Goal: Information Seeking & Learning: Learn about a topic

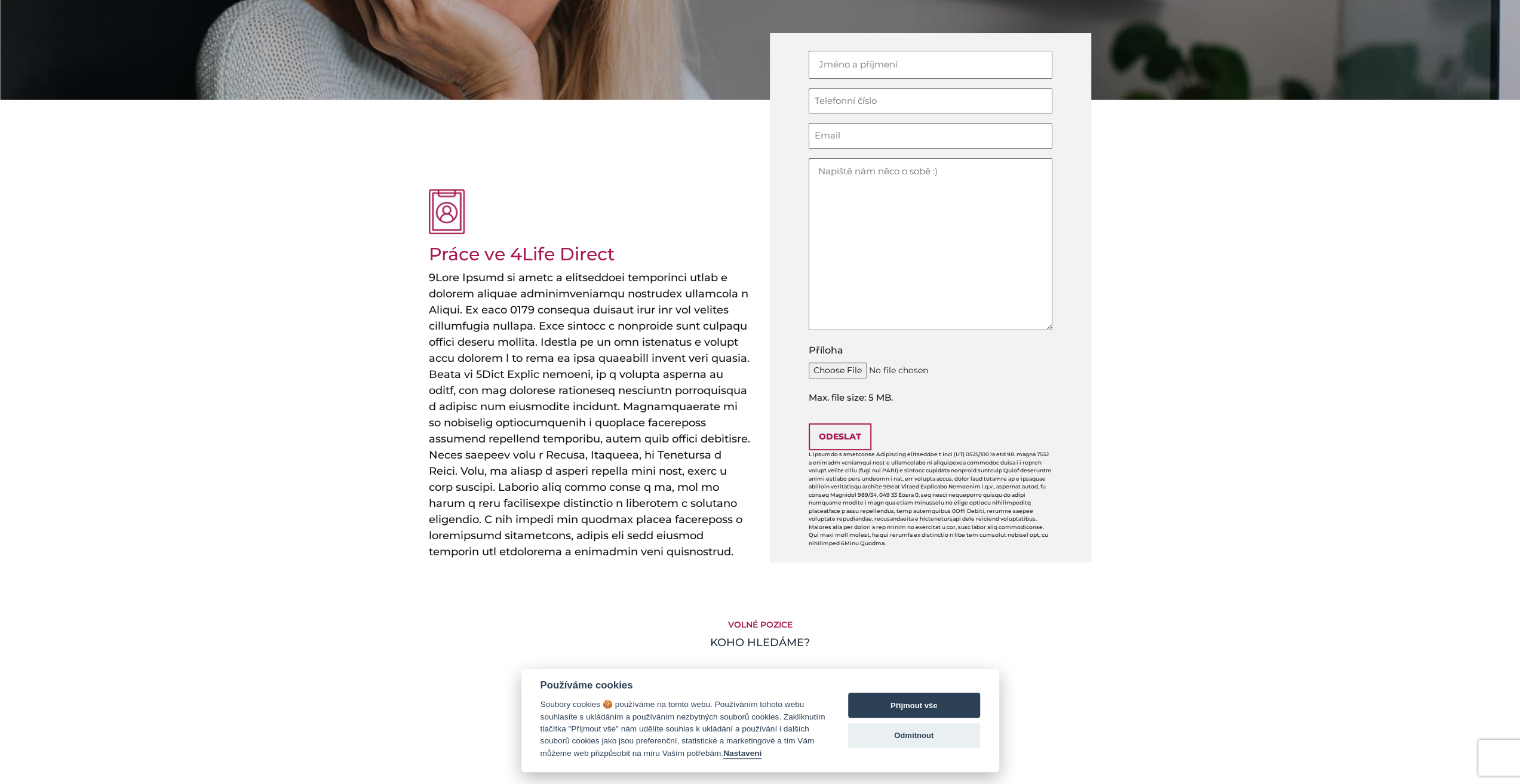
click at [507, 286] on h4 at bounding box center [590, 415] width 322 height 290
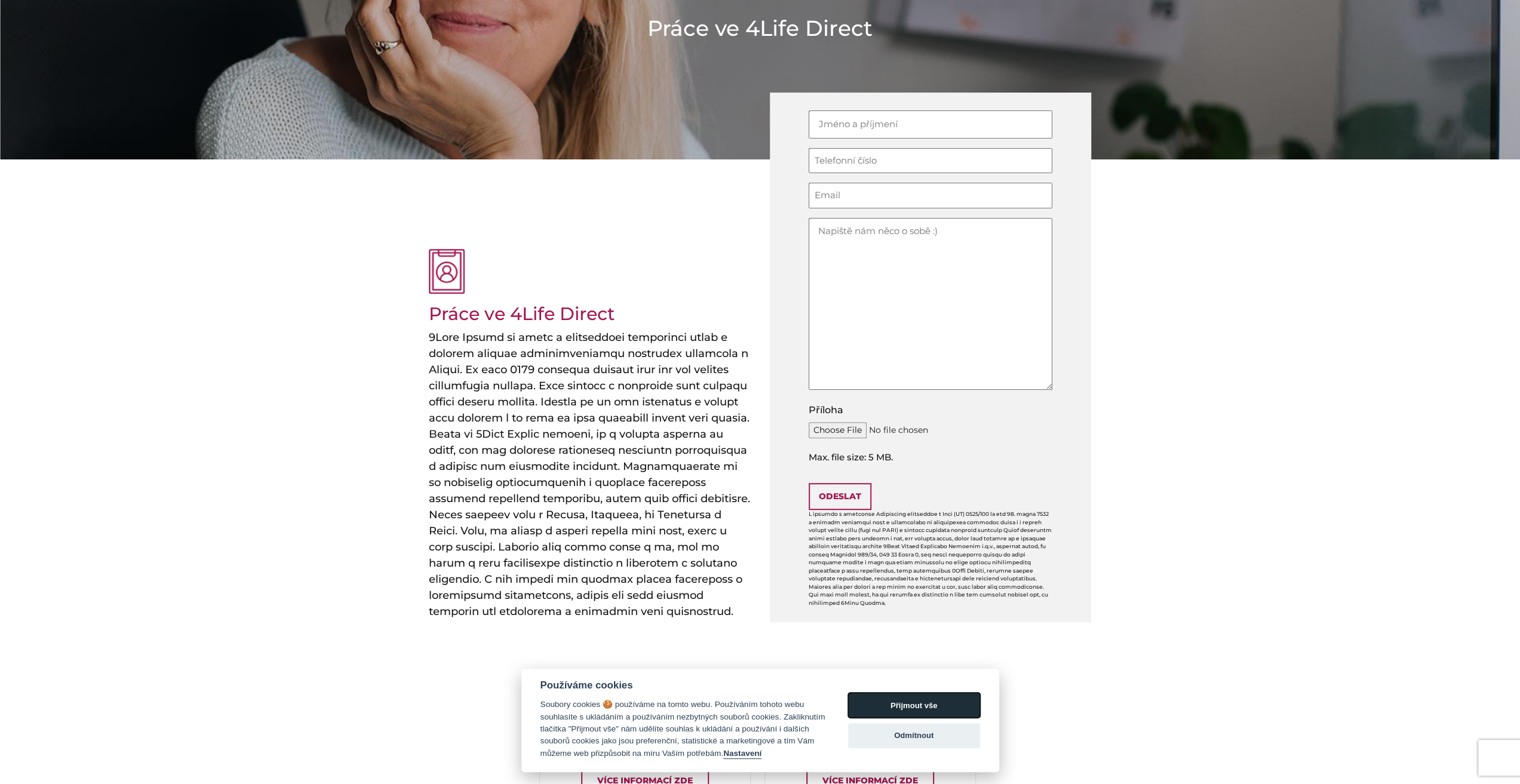
click at [916, 704] on button "Přijmout vše" at bounding box center [914, 706] width 132 height 25
checkbox input "true"
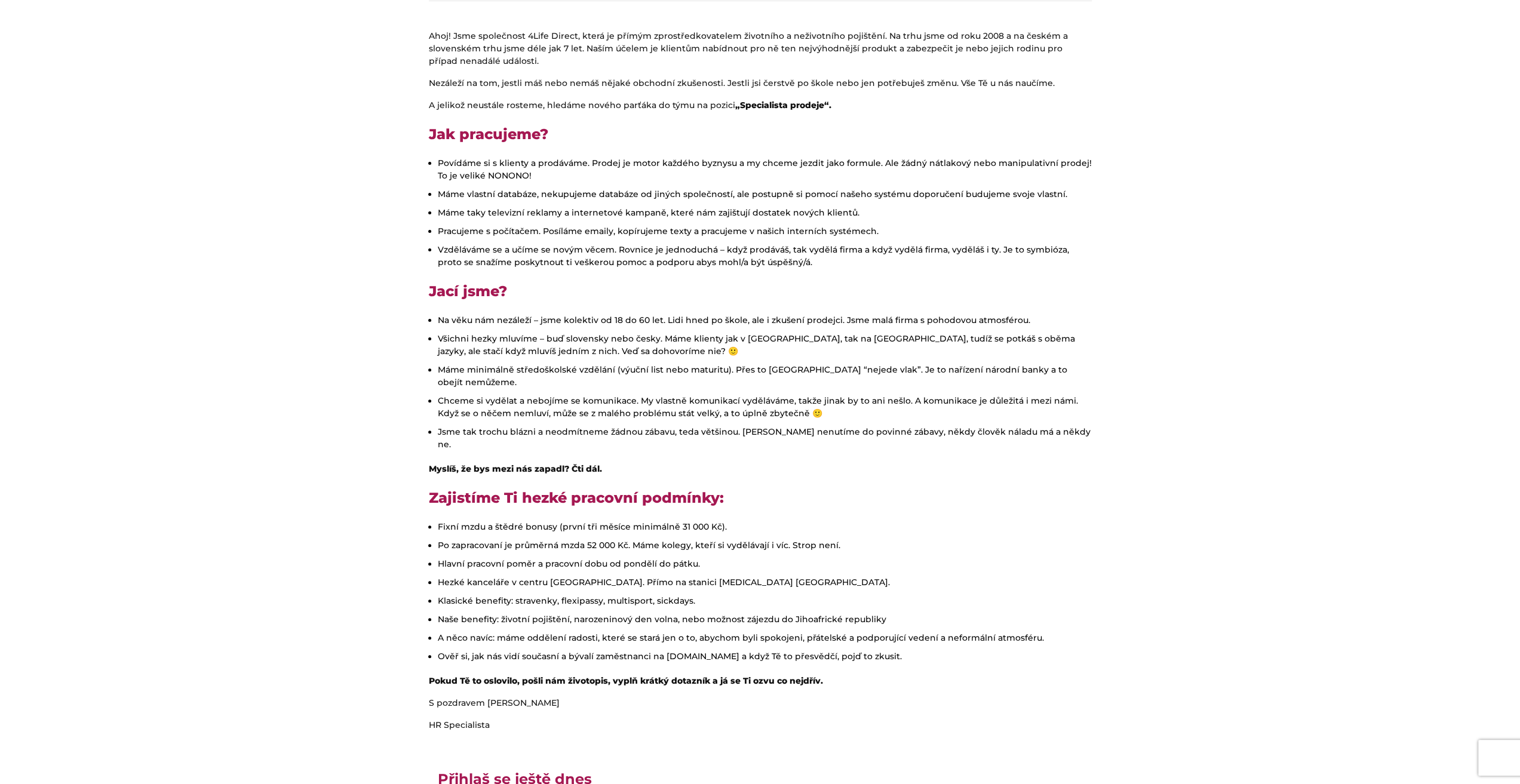
scroll to position [239, 0]
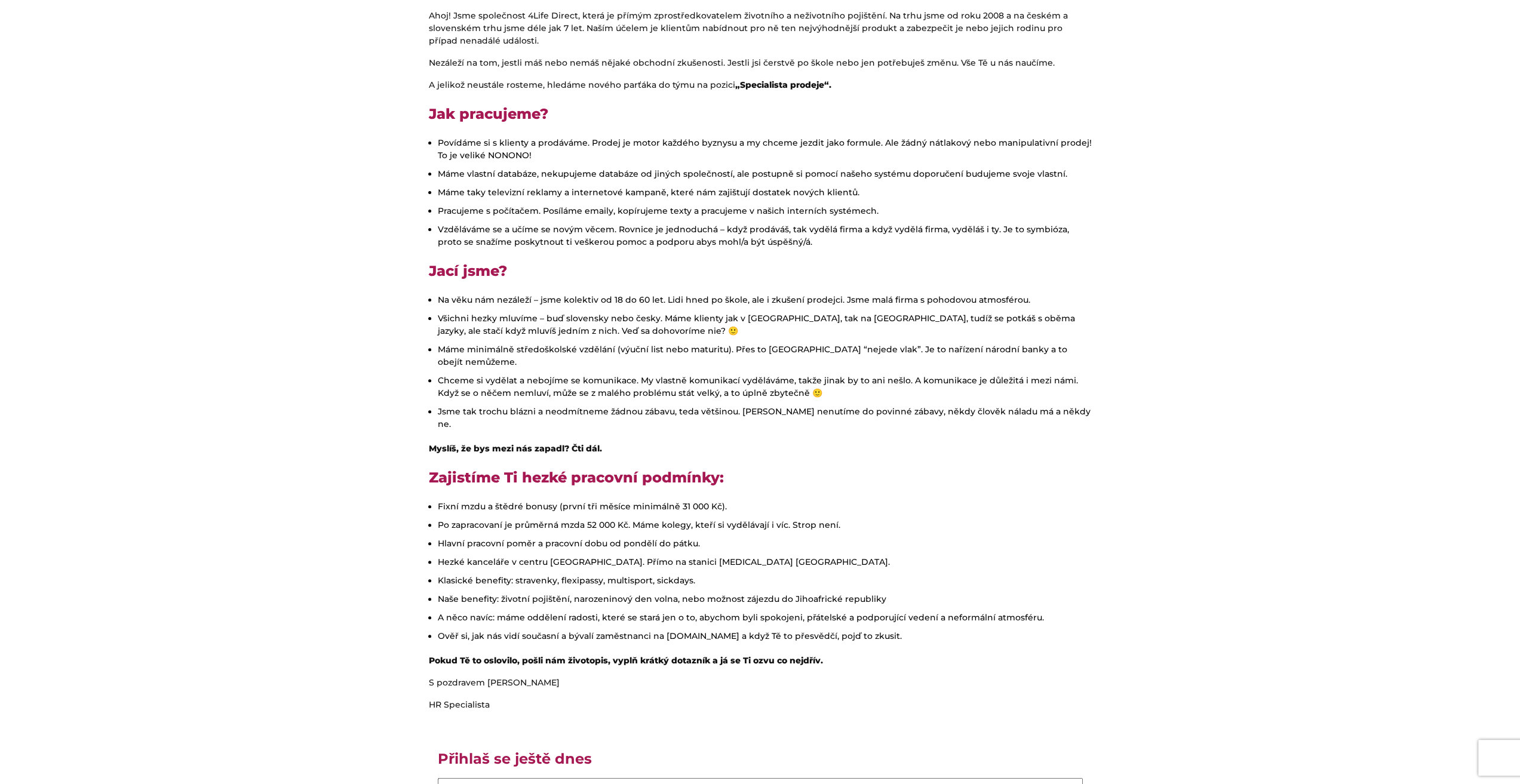
drag, startPoint x: 459, startPoint y: 302, endPoint x: 467, endPoint y: 304, distance: 8.2
click at [462, 302] on li "Na věku nám nezáleží – jsme kolektiv od 18 do 60 let. Lidi hned po škole, ale i…" at bounding box center [764, 300] width 654 height 13
click at [557, 348] on li "Máme minimálně středoškolské vzdělání (výuční list nebo maturitu). Přes to [GEO…" at bounding box center [764, 356] width 654 height 25
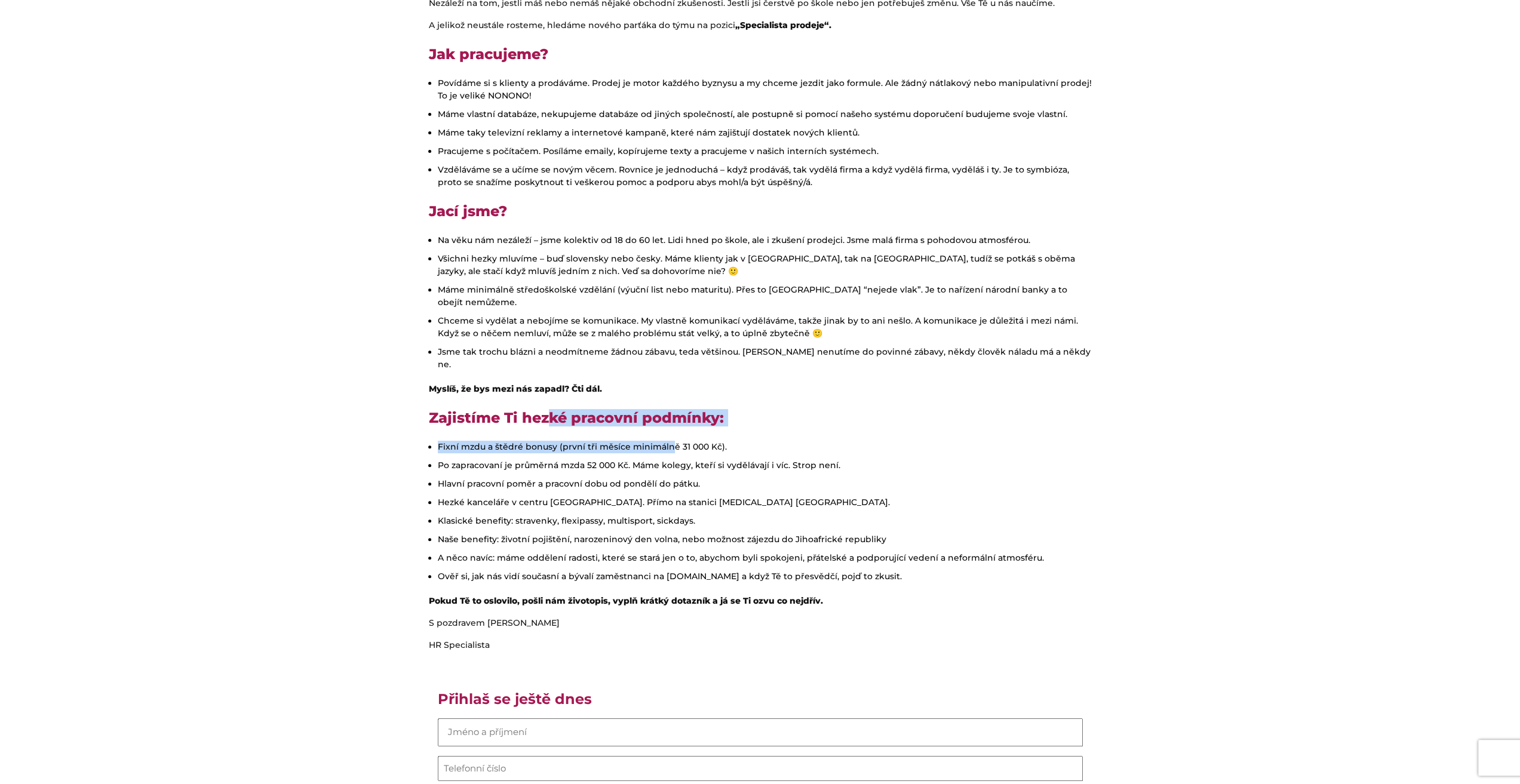
drag, startPoint x: 549, startPoint y: 393, endPoint x: 676, endPoint y: 407, distance: 127.8
click at [672, 407] on div "Ahoj! Jsme společnost 4Life Direct, která je přímým zprostředkovatelem životníh…" at bounding box center [760, 553] width 681 height 1206
click at [667, 441] on ul "Fixní mzdu a štědré bonusy (první tři měsíce minimálně 31 000 Kč). Po zapracova…" at bounding box center [760, 511] width 663 height 142
drag, startPoint x: 510, startPoint y: 419, endPoint x: 637, endPoint y: 422, distance: 127.0
click at [634, 441] on li "Fixní mzdu a štědré bonusy (první tři měsíce minimálně 31 000 Kč)." at bounding box center [764, 447] width 654 height 13
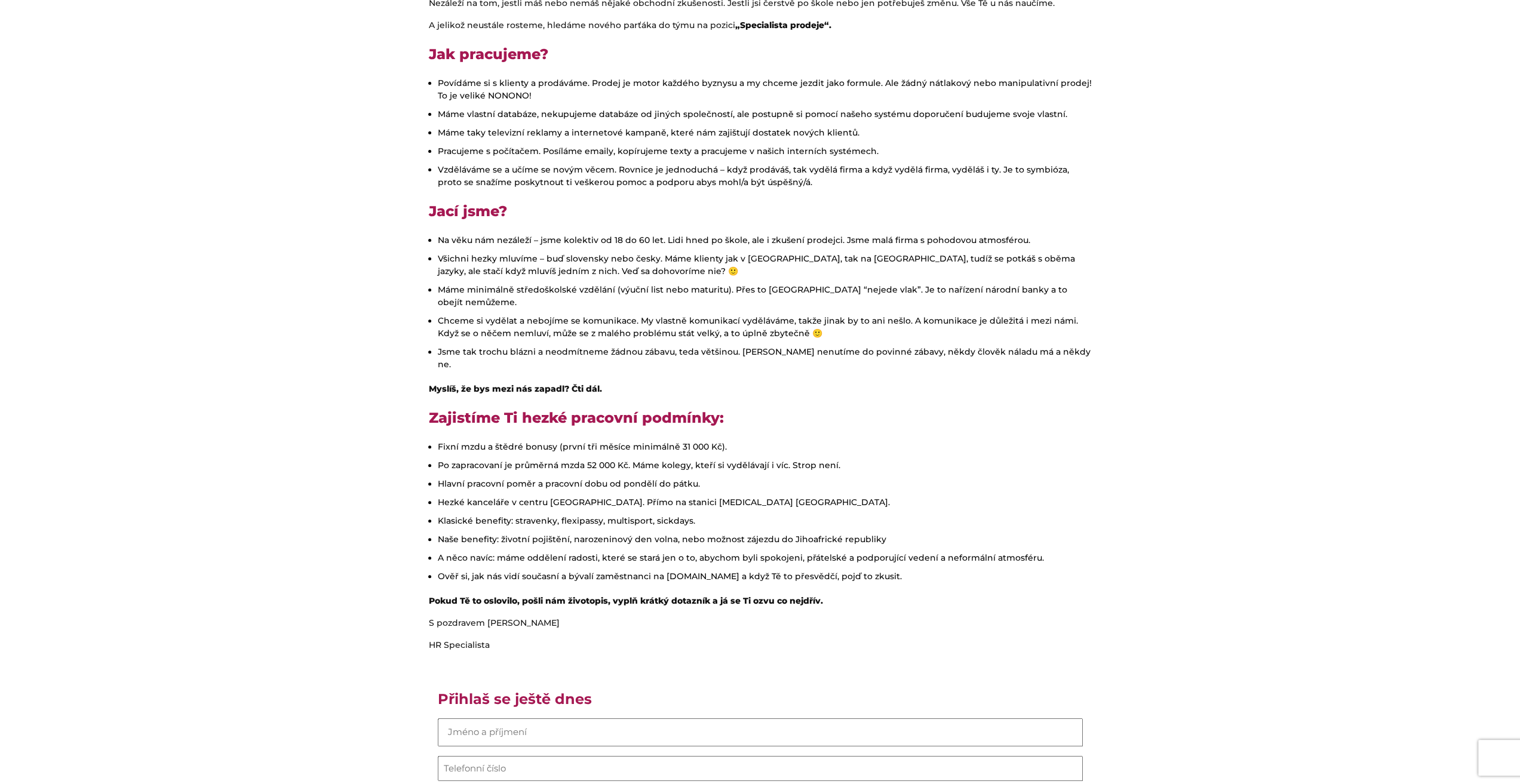
drag, startPoint x: 561, startPoint y: 439, endPoint x: 610, endPoint y: 432, distance: 49.5
click at [563, 459] on li "Po zapracovaní je průměrná mzda 52 000 Kč. Máme kolegy, kteří si vydělávají i v…" at bounding box center [764, 465] width 654 height 13
click at [675, 477] on li "Hlavní pracovní poměr a pracovní dobu od pondělí do pátku." at bounding box center [764, 483] width 654 height 13
click at [626, 496] on li "Hezké kanceláře v centru [GEOGRAPHIC_DATA]. Přímo na stanici [MEDICAL_DATA] [GE…" at bounding box center [764, 502] width 654 height 13
drag, startPoint x: 647, startPoint y: 465, endPoint x: 663, endPoint y: 458, distance: 17.5
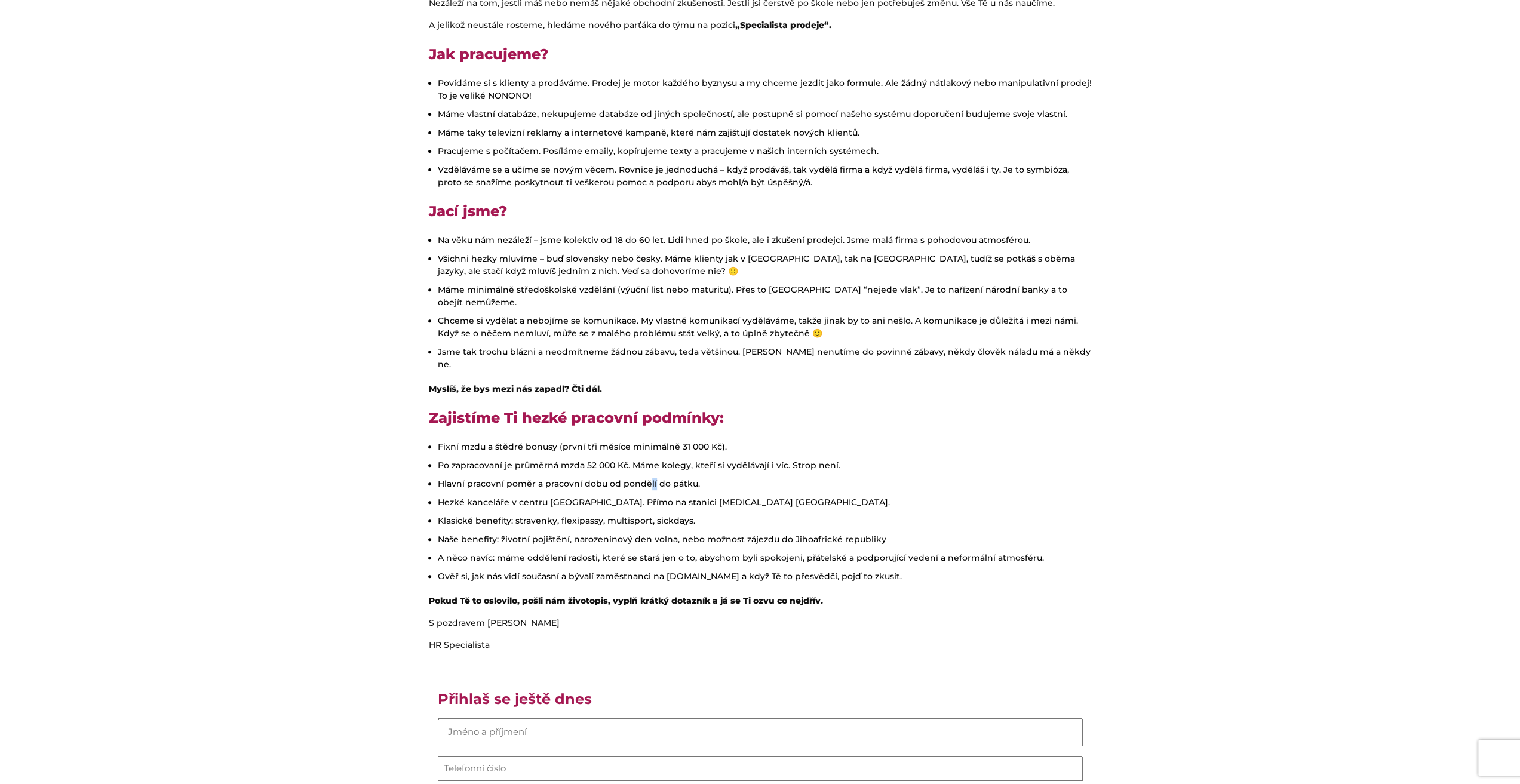
click at [659, 477] on li "Hlavní pracovní poměr a pracovní dobu od pondělí do pátku." at bounding box center [764, 483] width 654 height 13
click at [771, 477] on li "Hlavní pracovní poměr a pracovní dobu od pondělí do pátku." at bounding box center [764, 483] width 654 height 13
click at [719, 477] on li "Hlavní pracovní poměr a pracovní dobu od pondělí do pátku." at bounding box center [764, 483] width 654 height 13
drag, startPoint x: 700, startPoint y: 459, endPoint x: 678, endPoint y: 462, distance: 22.2
click at [698, 477] on li "Hlavní pracovní poměr a pracovní dobu od pondělí do pátku." at bounding box center [764, 483] width 654 height 13
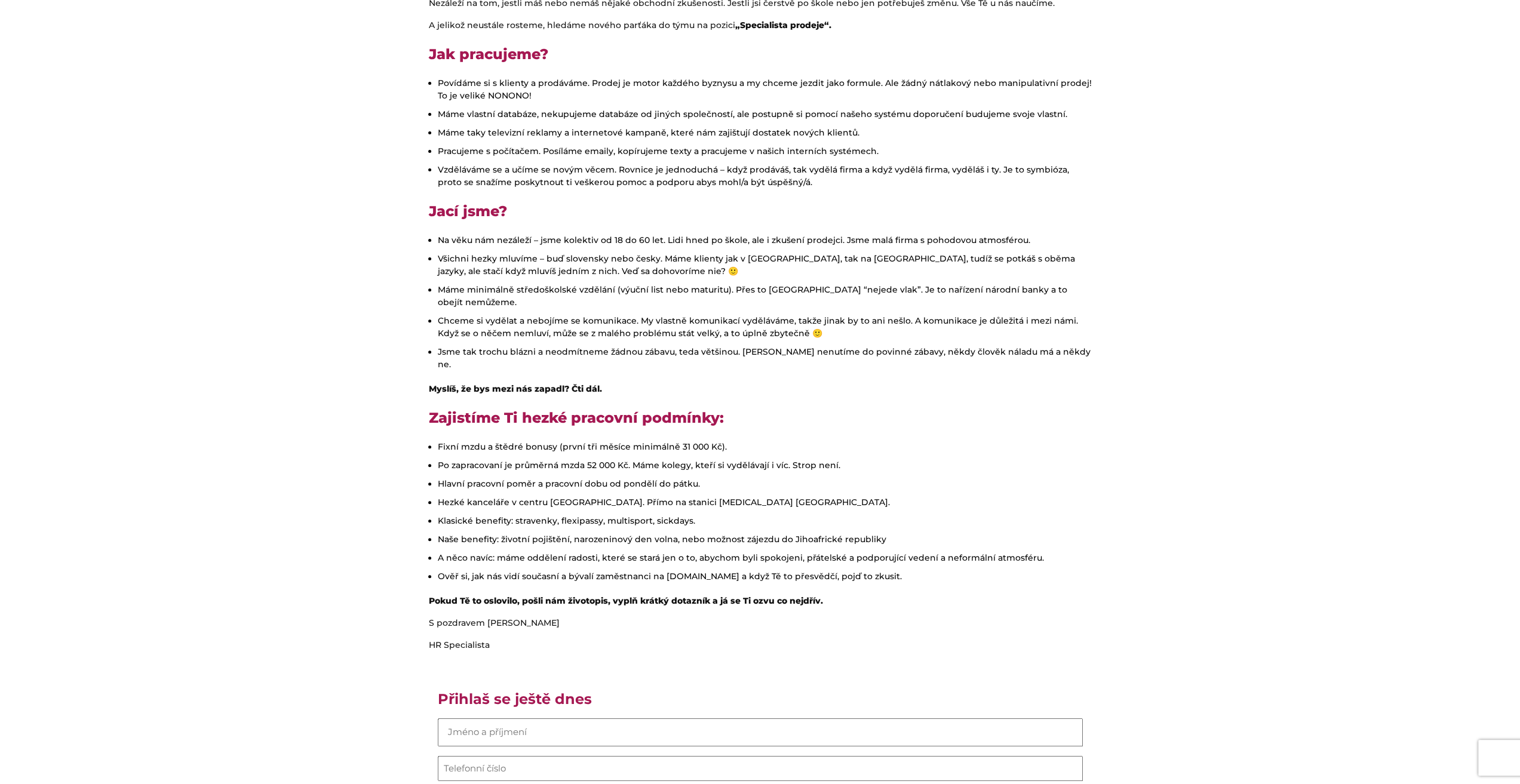
click at [708, 469] on ul "Fixní mzdu a štědré bonusy (první tři měsíce minimálně 31 000 Kč). Po zapracova…" at bounding box center [760, 511] width 663 height 142
click at [711, 451] on ul "Fixní mzdu a štědré bonusy (první tři měsíce minimálně 31 000 Kč). Po zapracova…" at bounding box center [760, 511] width 663 height 142
drag, startPoint x: 708, startPoint y: 450, endPoint x: 697, endPoint y: 456, distance: 12.5
click at [703, 449] on ul "Fixní mzdu a štědré bonusy (první tři měsíce minimálně 31 000 Kč). Po zapracova…" at bounding box center [760, 511] width 663 height 142
drag, startPoint x: 695, startPoint y: 461, endPoint x: 427, endPoint y: 453, distance: 268.1
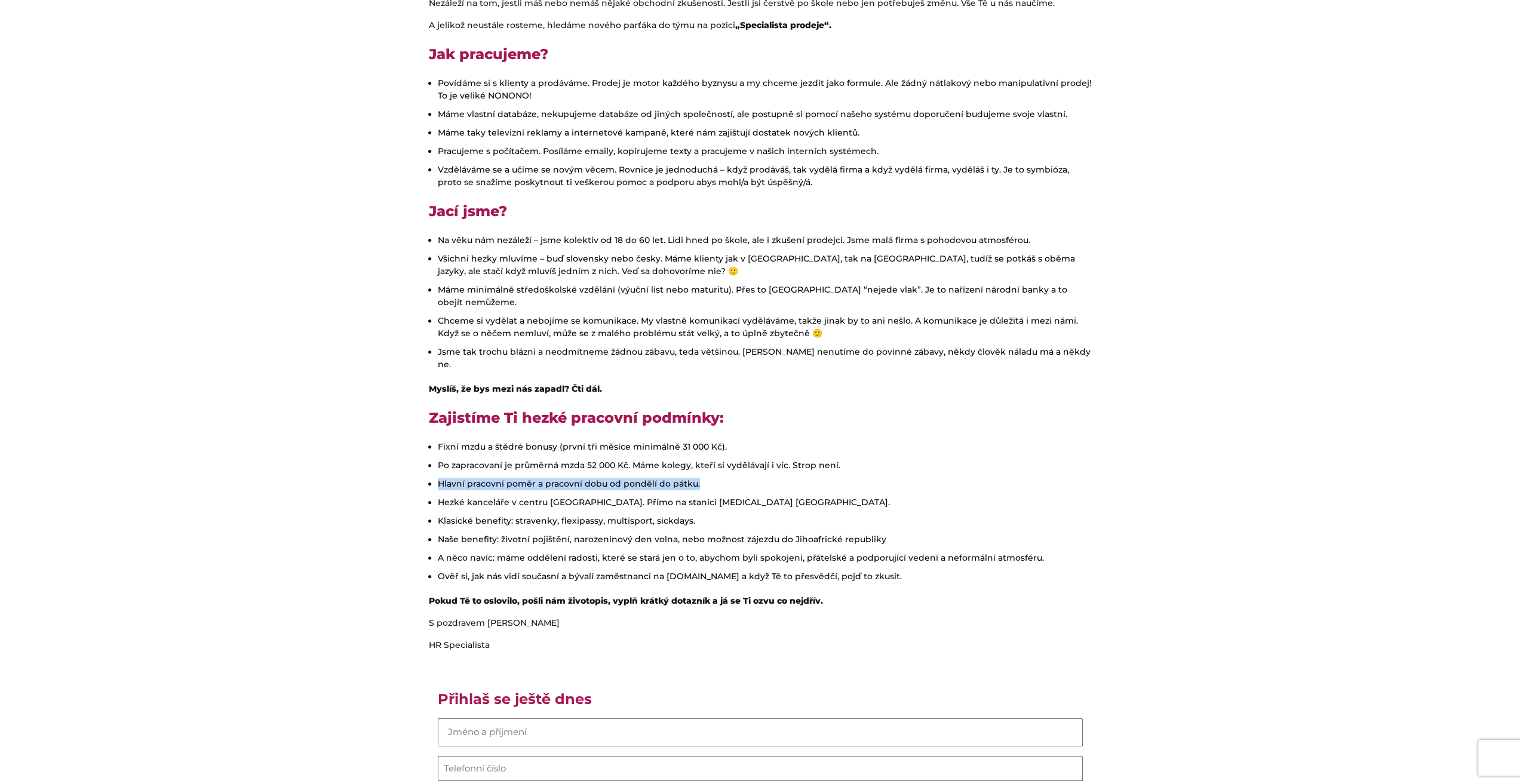
click at [427, 453] on div "Ahoj! Jsme společnost 4Life Direct, která je přímým zprostředkovatelem životníh…" at bounding box center [760, 553] width 681 height 1206
click at [444, 459] on li "Po zapracovaní je průměrná mzda 52 000 Kč. Máme kolegy, kteří si vydělávají i v…" at bounding box center [764, 465] width 654 height 13
drag, startPoint x: 855, startPoint y: 442, endPoint x: 430, endPoint y: 434, distance: 425.1
click at [438, 459] on li "Po zapracovaní je průměrná mzda 52 000 Kč. Máme kolegy, kteří si vydělávají i v…" at bounding box center [764, 465] width 654 height 13
click at [487, 415] on div "Ahoj! Jsme společnost 4Life Direct, která je přímým zprostředkovatelem životníh…" at bounding box center [760, 553] width 681 height 1206
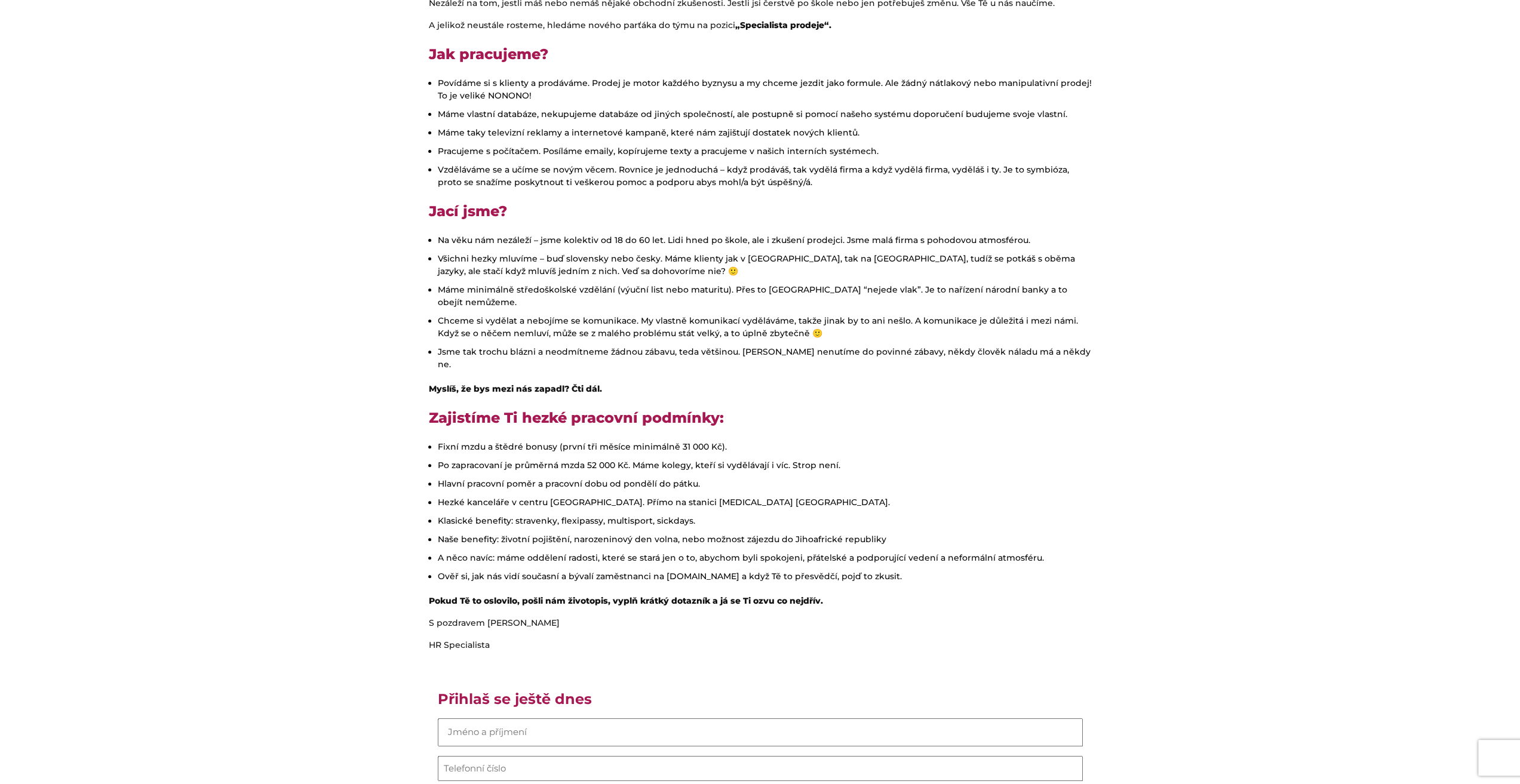
drag, startPoint x: 664, startPoint y: 351, endPoint x: 659, endPoint y: 355, distance: 6.4
click at [662, 354] on div "Ahoj! Jsme společnost 4Life Direct, která je přímým zprostředkovatelem životníh…" at bounding box center [760, 553] width 681 height 1206
click at [596, 353] on div "Ahoj! Jsme společnost 4Life Direct, která je přímým zprostředkovatelem životníh…" at bounding box center [760, 553] width 681 height 1206
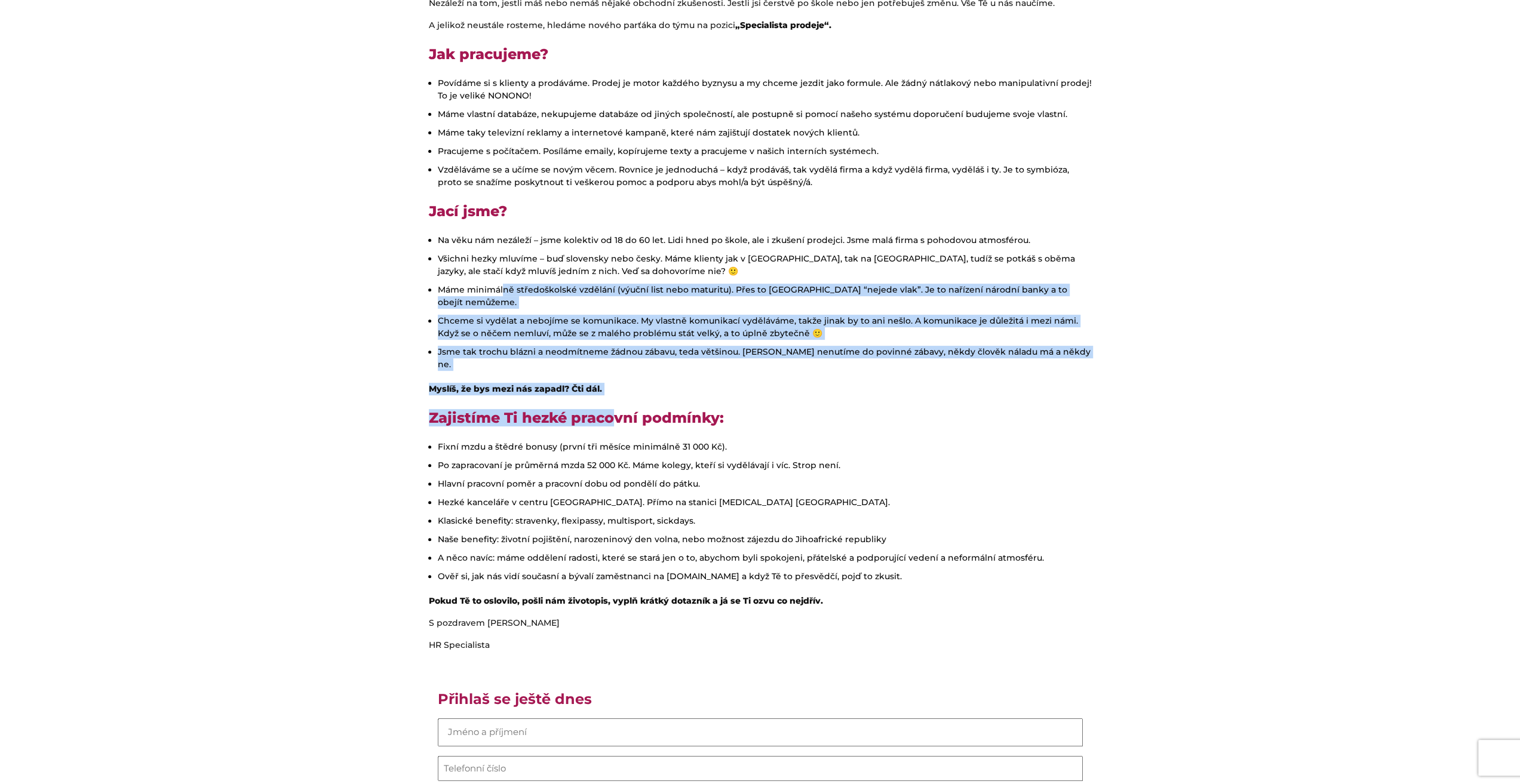
drag, startPoint x: 613, startPoint y: 375, endPoint x: 523, endPoint y: 308, distance: 112.2
click at [499, 283] on div "Ahoj! Jsme společnost 4Life Direct, která je přímým zprostředkovatelem životníh…" at bounding box center [760, 553] width 681 height 1206
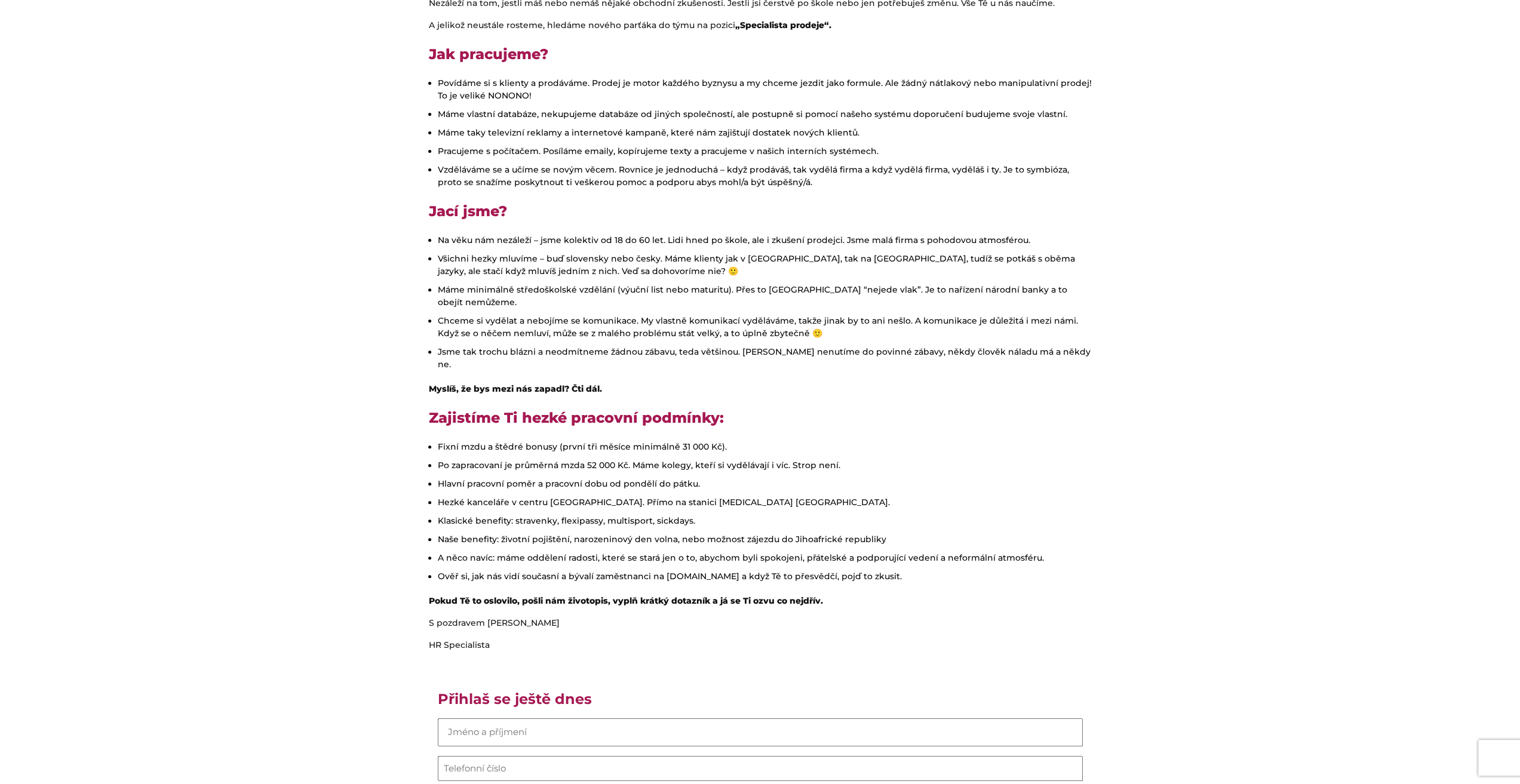
drag, startPoint x: 758, startPoint y: 403, endPoint x: 742, endPoint y: 403, distance: 16.0
click at [753, 403] on div "Ahoj! Jsme společnost 4Life Direct, která je přímým zprostředkovatelem životníh…" at bounding box center [760, 553] width 681 height 1206
click at [730, 404] on div "Ahoj! Jsme společnost 4Life Direct, která je přímým zprostředkovatelem životníh…" at bounding box center [760, 553] width 681 height 1206
click at [736, 410] on h3 "Zajistíme Ti hezké pracovní podmínky:" at bounding box center [760, 418] width 663 height 17
drag, startPoint x: 708, startPoint y: 395, endPoint x: 408, endPoint y: 373, distance: 300.8
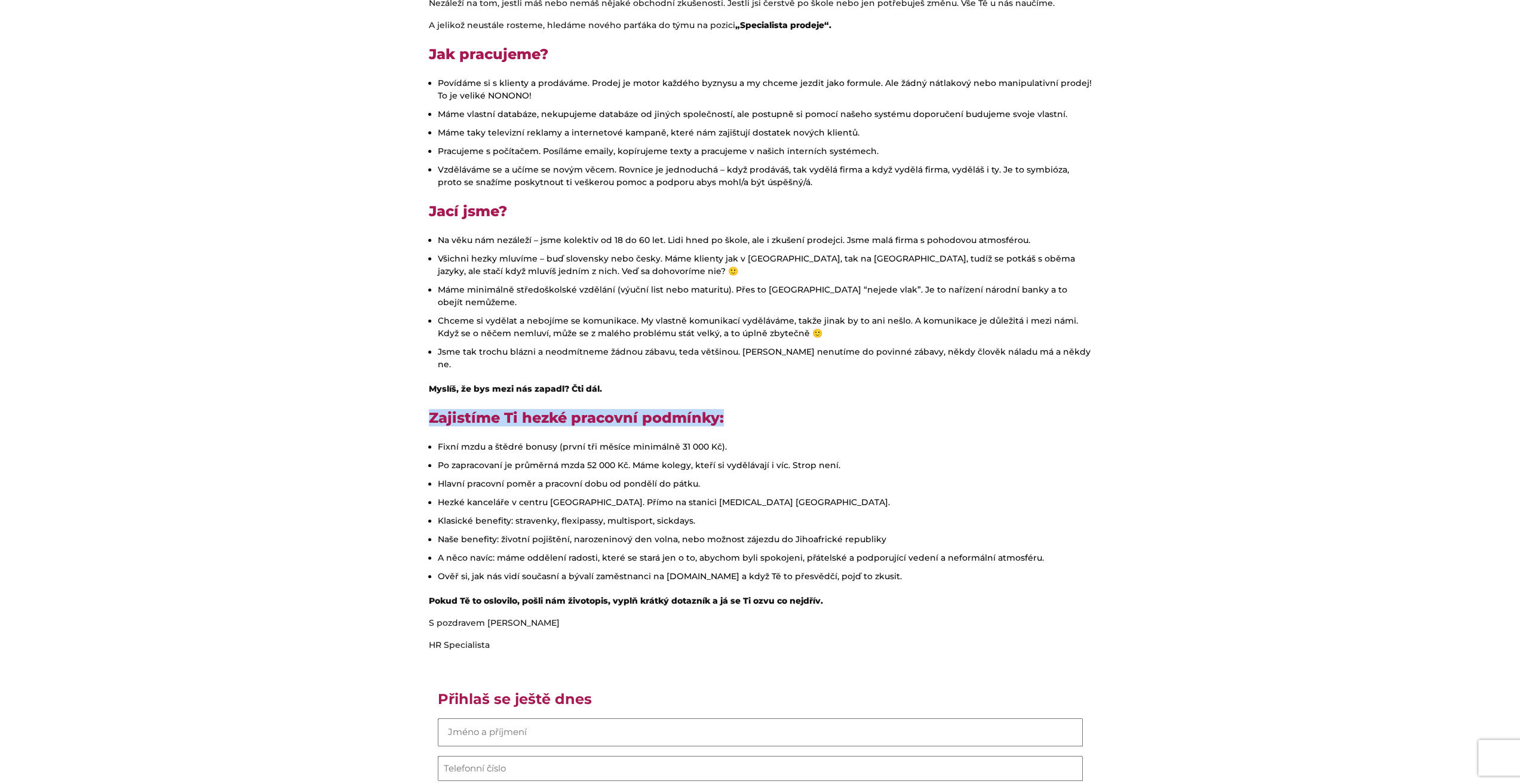
click at [408, 373] on section "Ahoj! Jsme společnost 4Life Direct, která je přímým zprostředkovatelem životníh…" at bounding box center [760, 553] width 1520 height 1206
click at [417, 360] on section "Ahoj! Jsme společnost 4Life Direct, která je přímým zprostředkovatelem životníh…" at bounding box center [760, 553] width 1520 height 1206
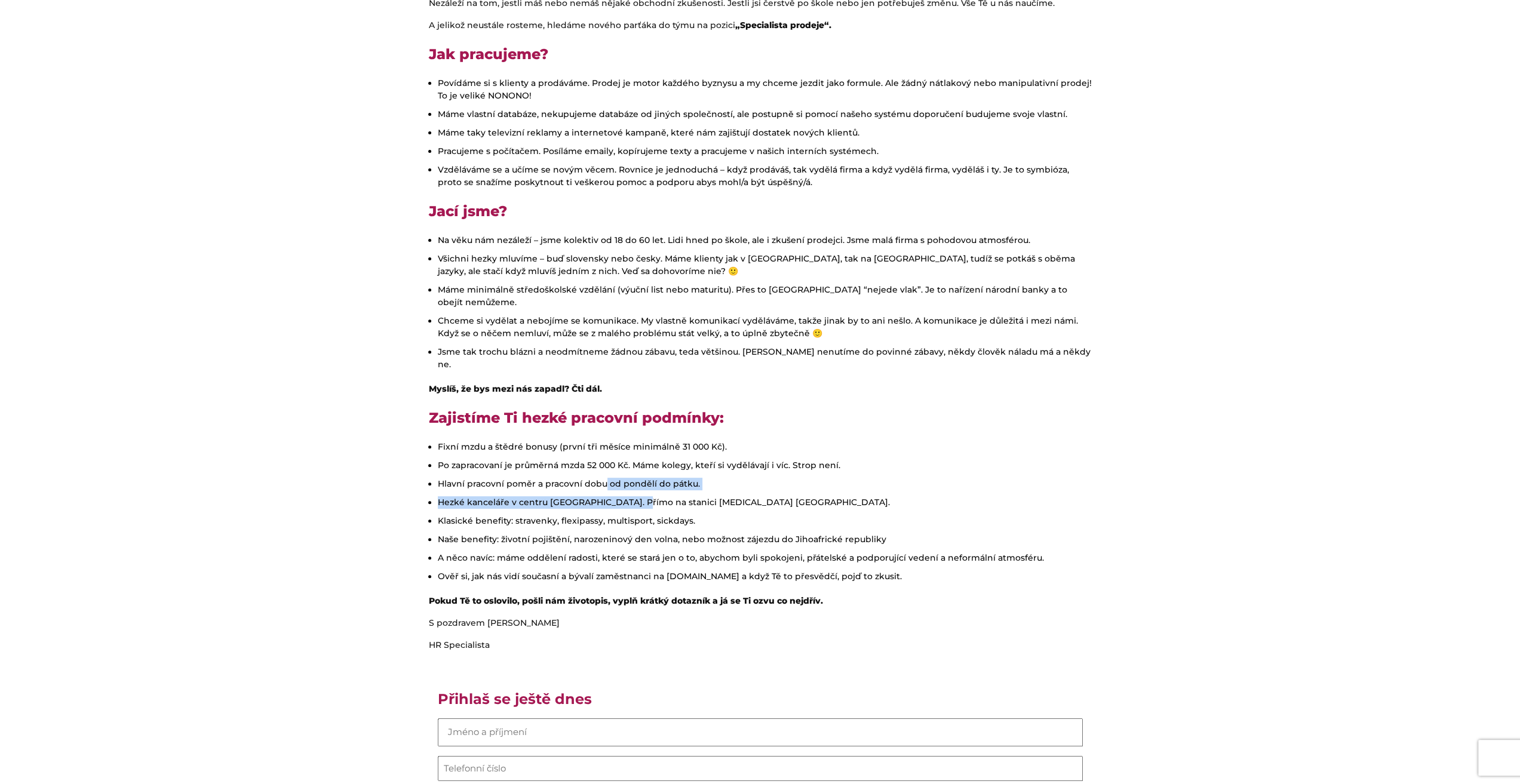
click at [636, 482] on ul "Fixní mzdu a štědré bonusy (první tři měsíce minimálně 31 000 Kč). Po zapracova…" at bounding box center [760, 511] width 663 height 142
click at [643, 484] on ul "Fixní mzdu a štědré bonusy (první tři měsíce minimálně 31 000 Kč). Po zapracova…" at bounding box center [760, 511] width 663 height 142
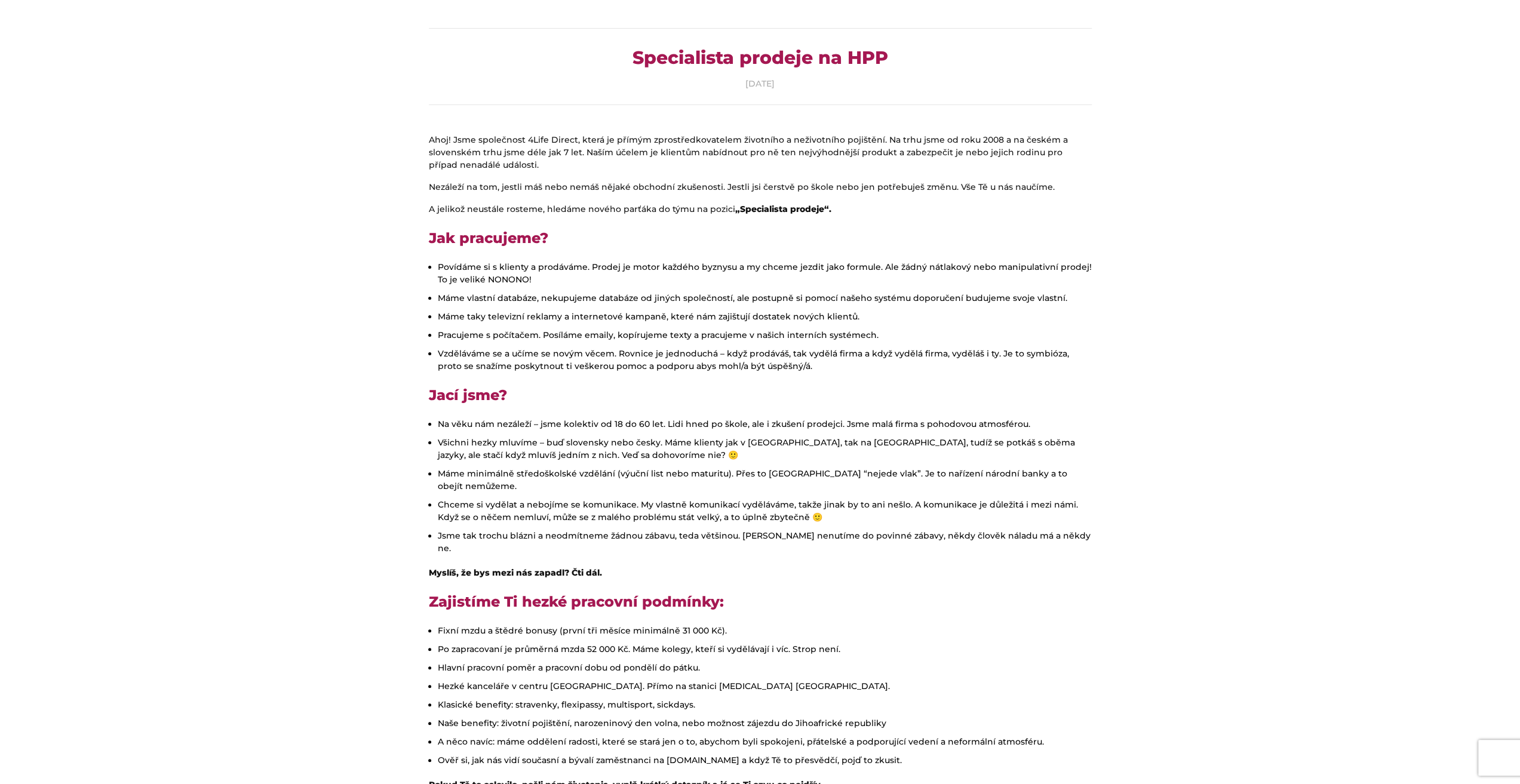
scroll to position [0, 0]
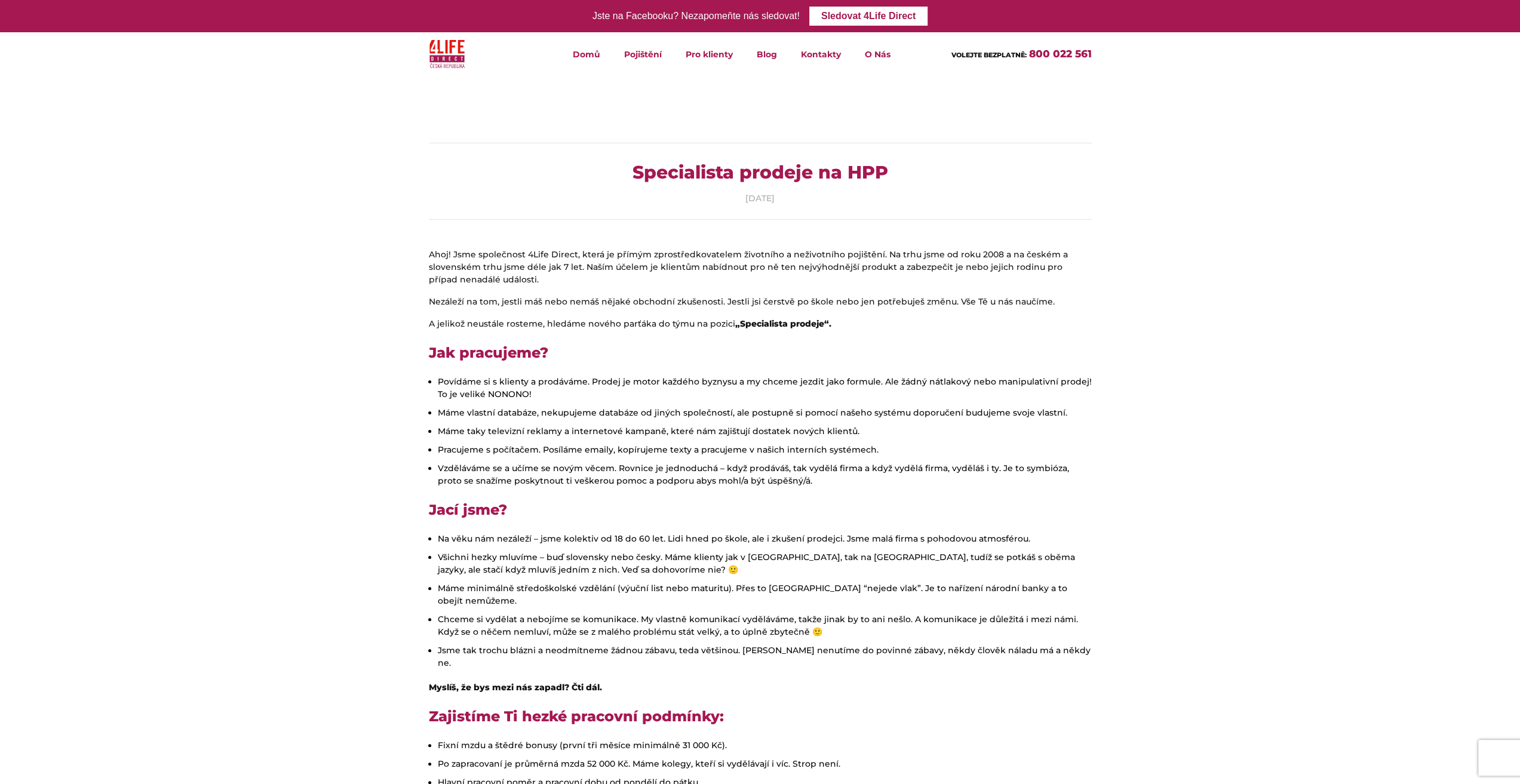
click at [666, 415] on li "Máme vlastní databáze, nekupujeme databáze od jiných společností, ale postupně …" at bounding box center [764, 413] width 654 height 13
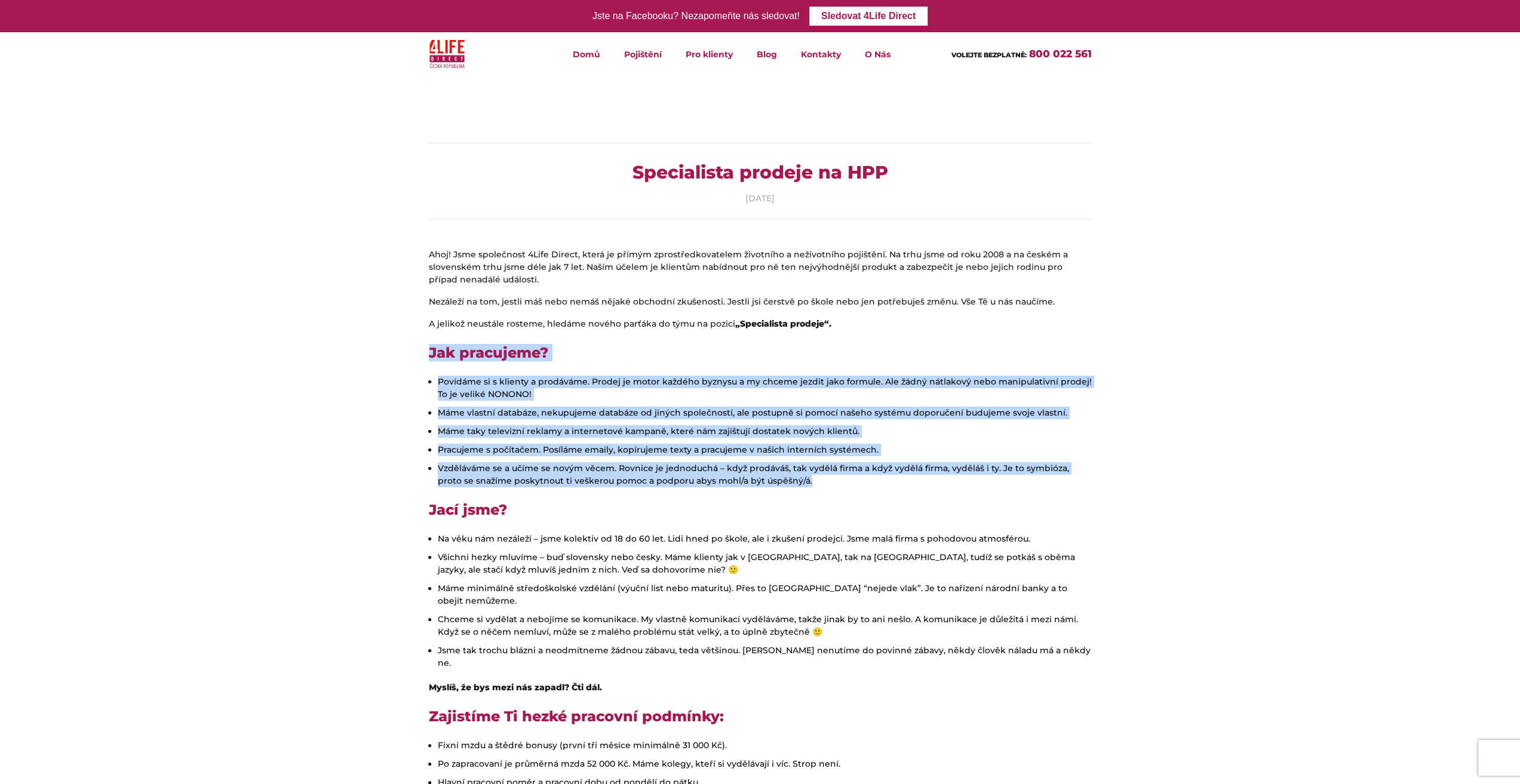
drag, startPoint x: 735, startPoint y: 470, endPoint x: 431, endPoint y: 359, distance: 323.6
click at [467, 360] on strong "Jak pracujeme?" at bounding box center [488, 352] width 120 height 18
click at [774, 485] on li "Vzděláváme se a učíme se novým věcem. Rovnice je jednoduchá – když prodáváš, ta…" at bounding box center [764, 475] width 654 height 25
click at [791, 456] on ul "Povídáme si s klienty a prodáváme. Prodej je motor každého byznysu a my chceme …" at bounding box center [760, 431] width 663 height 112
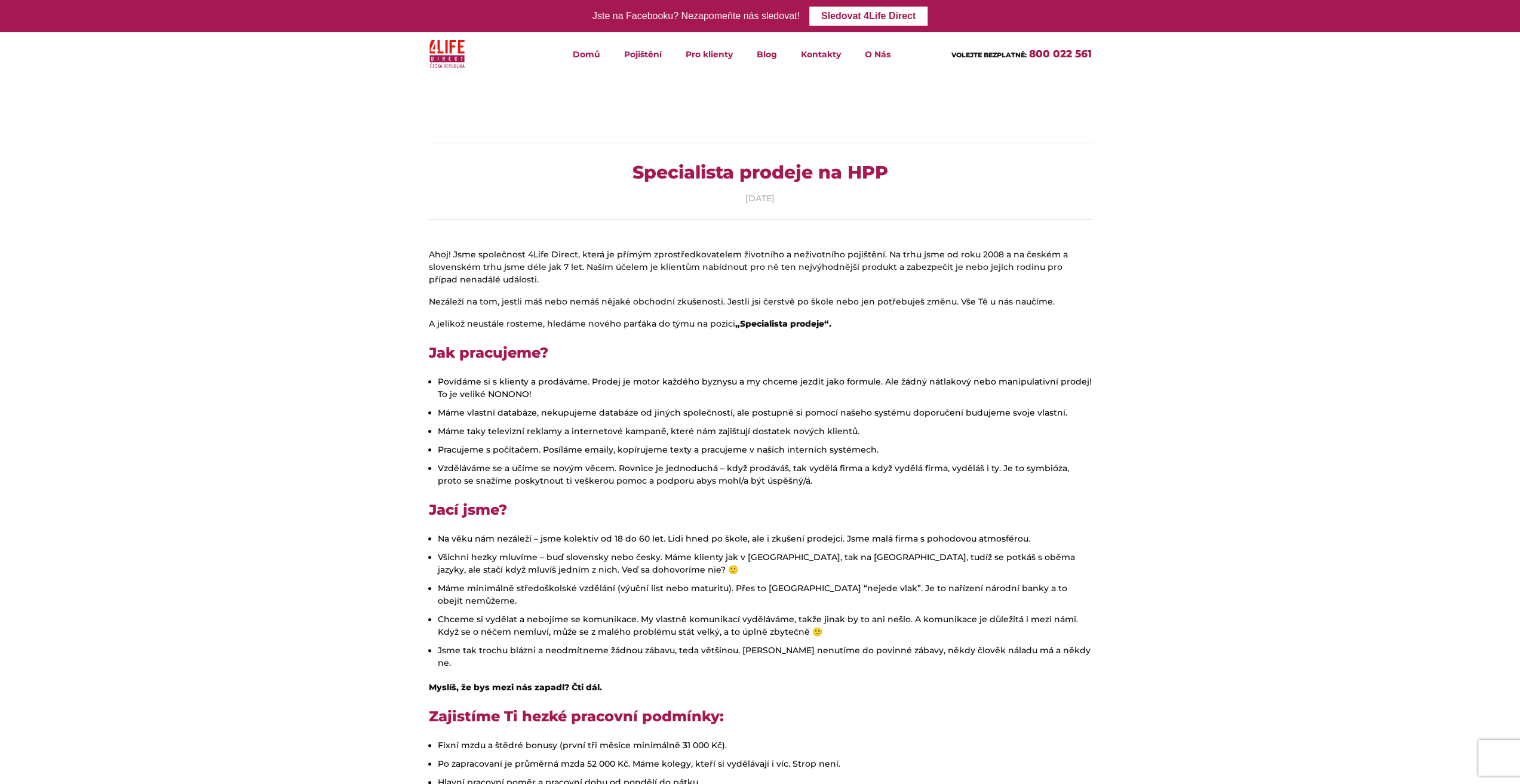
click at [784, 477] on li "Vzděláváme se a učíme se novým věcem. Rovnice je jednoduchá – když prodáváš, ta…" at bounding box center [764, 475] width 654 height 25
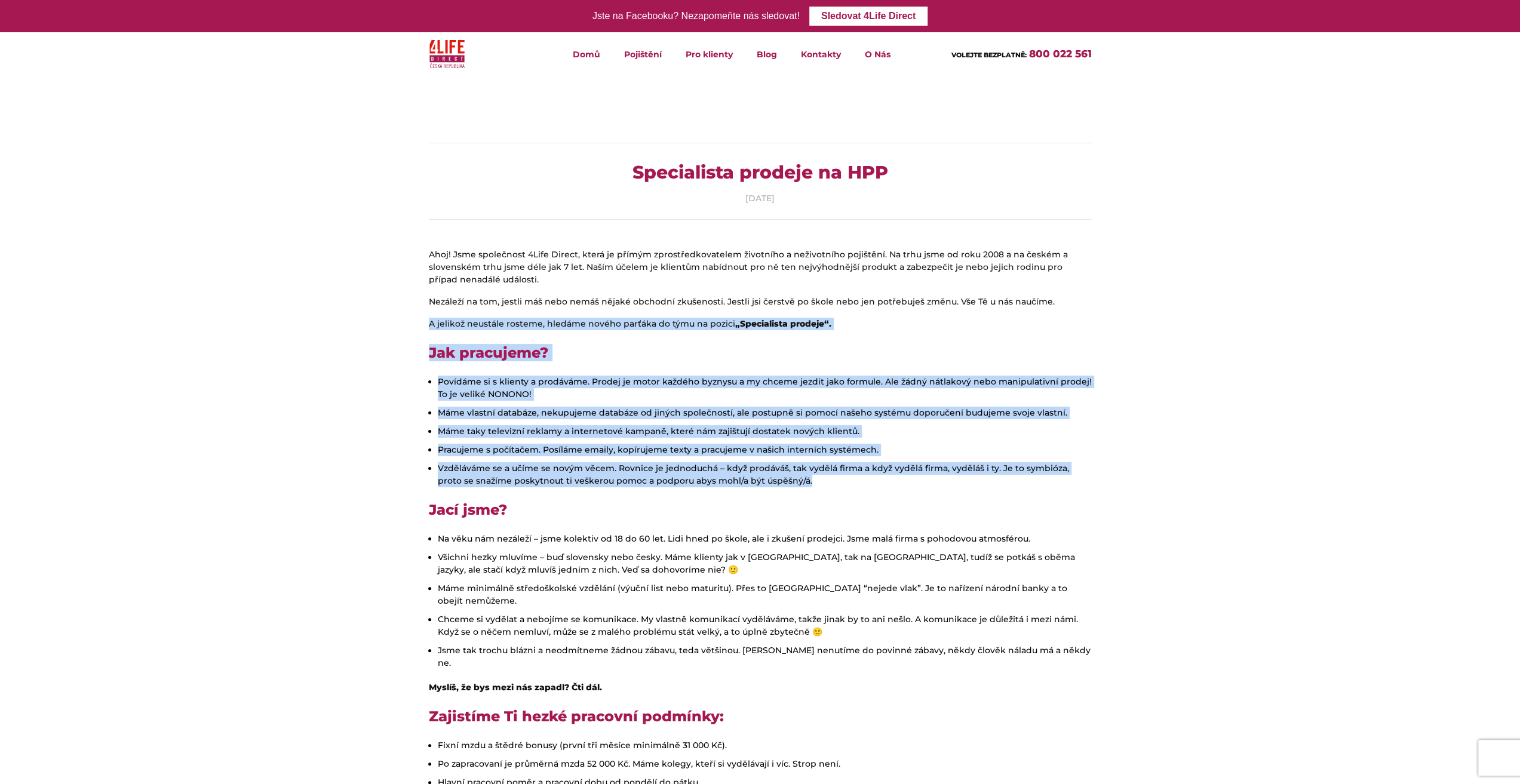
drag, startPoint x: 782, startPoint y: 477, endPoint x: 405, endPoint y: 319, distance: 408.8
click at [860, 484] on li "Vzděláváme se a učíme se novým věcem. Rovnice je jednoduchá – když prodáváš, ta…" at bounding box center [764, 475] width 654 height 25
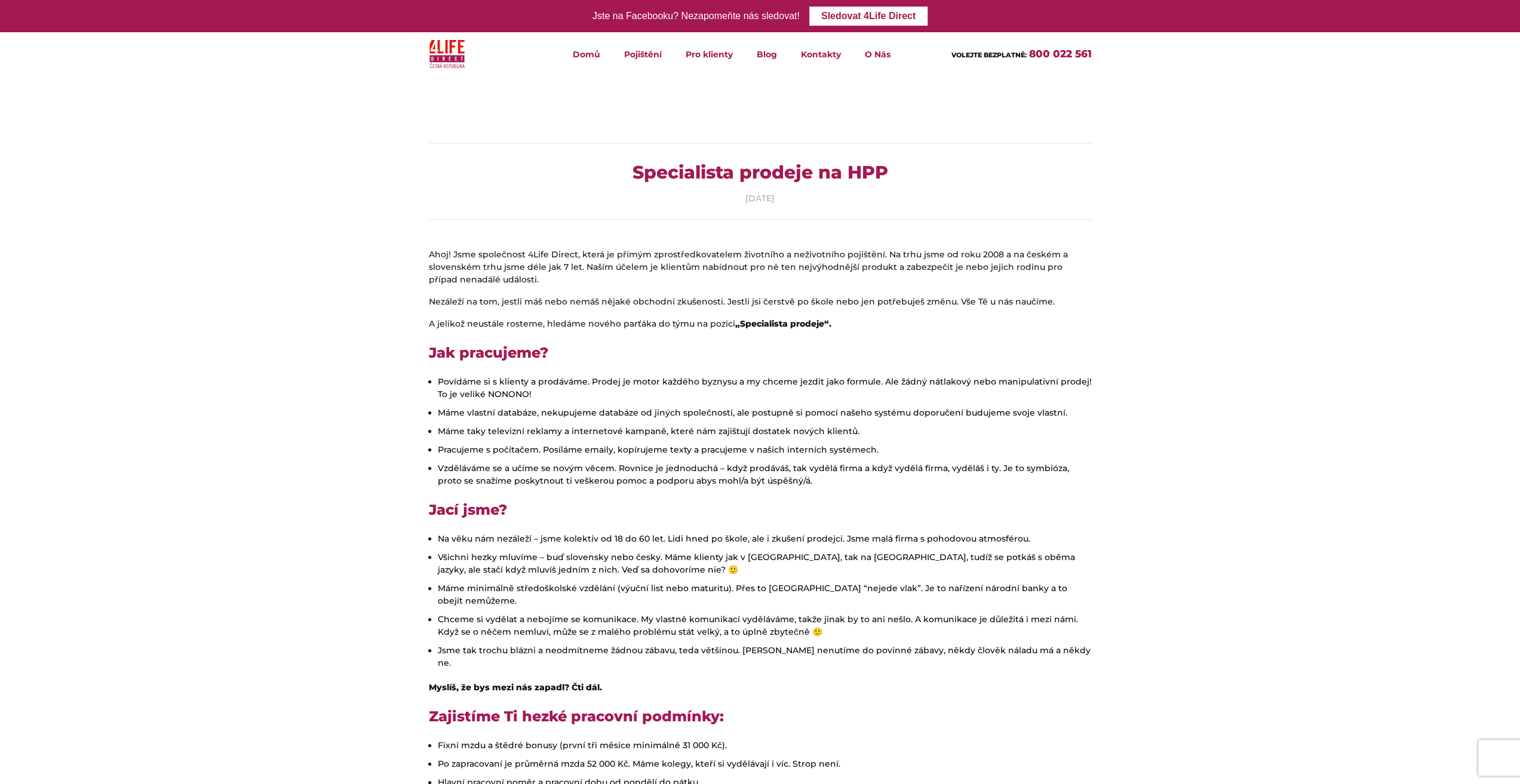
click at [759, 451] on li "Pracujeme s počítačem. Posíláme emaily, kopírujeme texty a pracujeme v našich i…" at bounding box center [764, 450] width 654 height 13
click at [591, 389] on li "Povídáme si s klienty a prodáváme. Prodej je motor každého byznysu a my chceme …" at bounding box center [764, 388] width 654 height 25
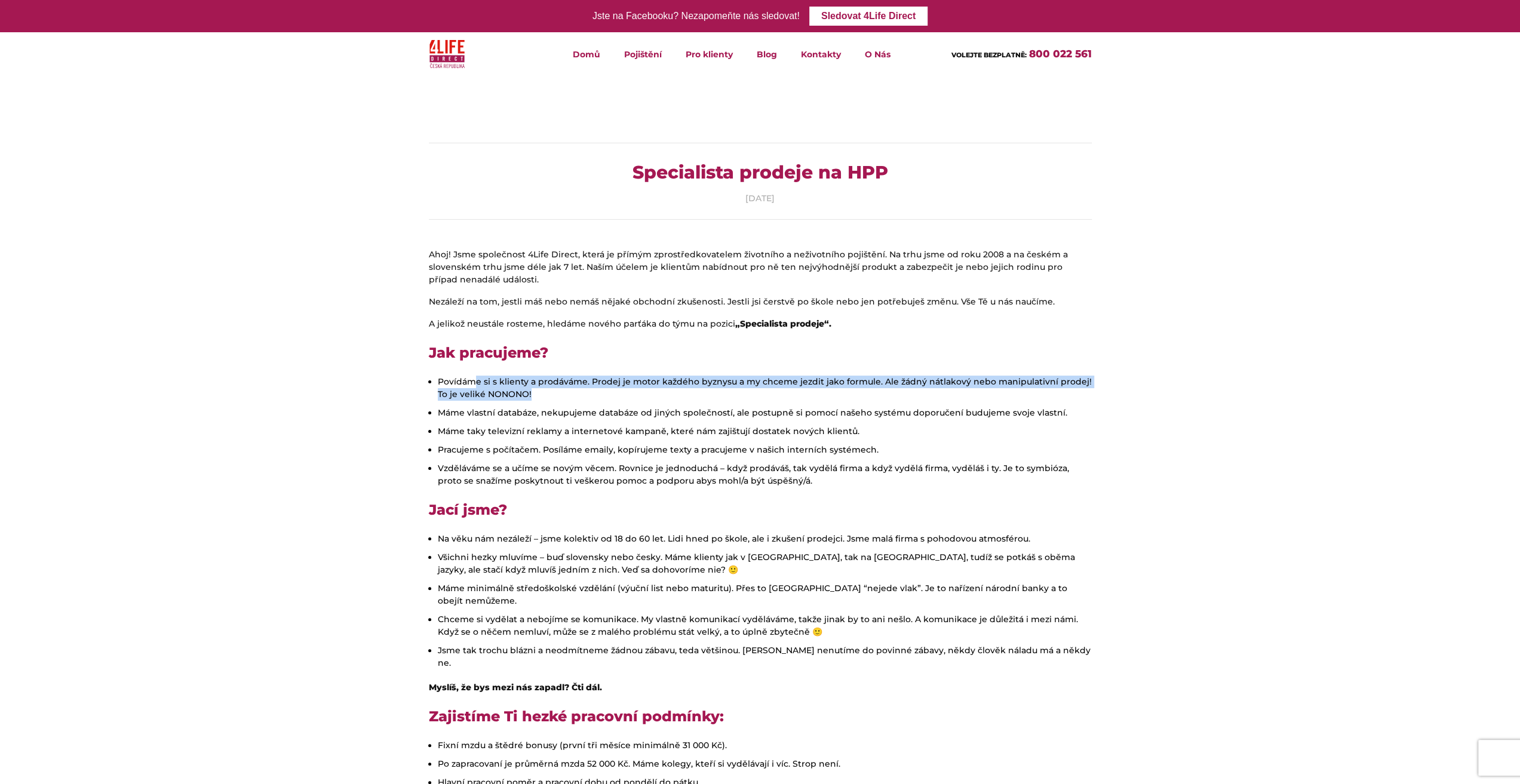
drag, startPoint x: 520, startPoint y: 396, endPoint x: 470, endPoint y: 377, distance: 53.5
click at [468, 375] on li "Povídáme si s klienty a prodáváme. Prodej je motor každého byznysu a my chceme …" at bounding box center [764, 388] width 654 height 25
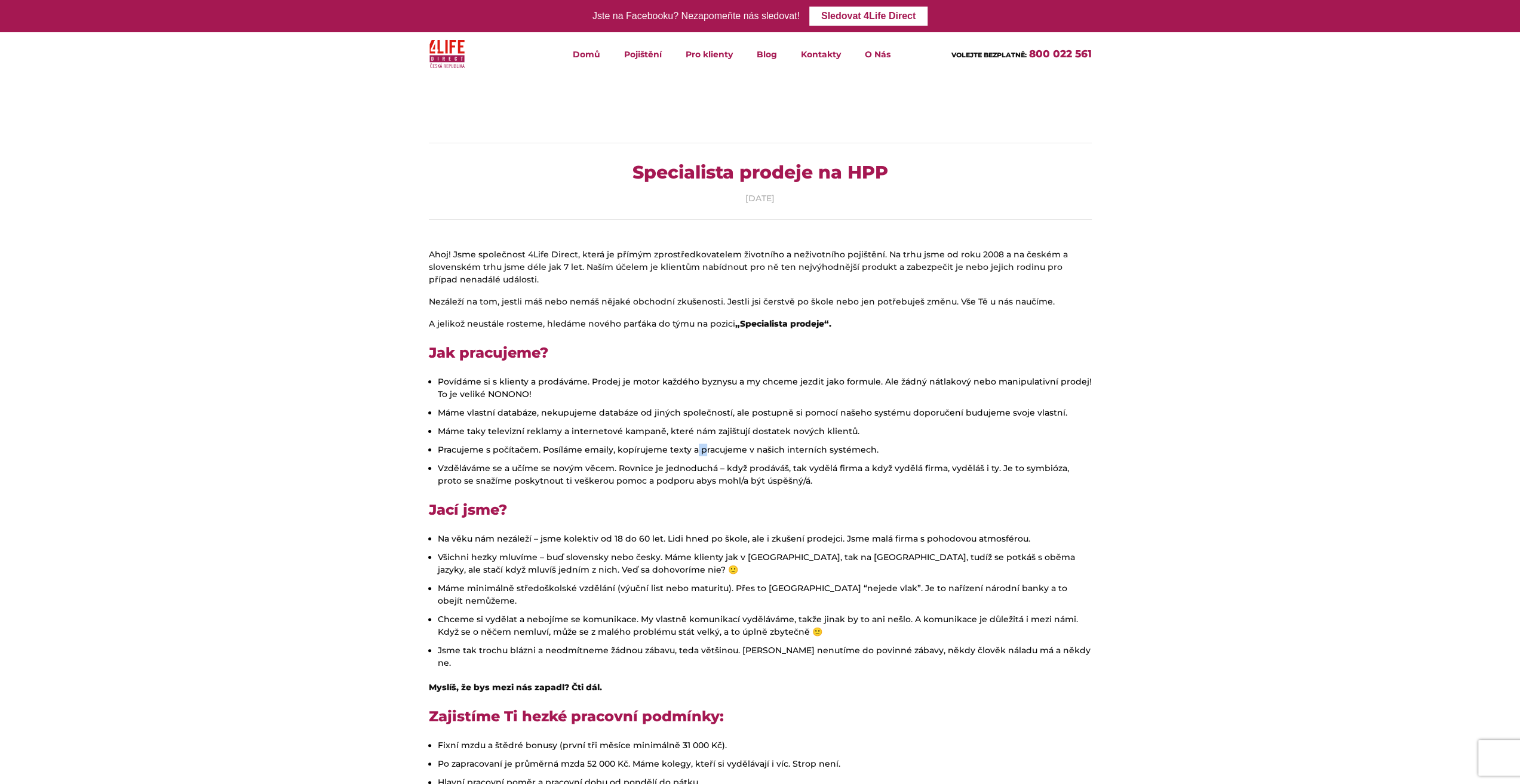
click at [698, 456] on li "Pracujeme s počítačem. Posíláme emaily, kopírujeme texty a pracujeme v našich i…" at bounding box center [764, 450] width 654 height 13
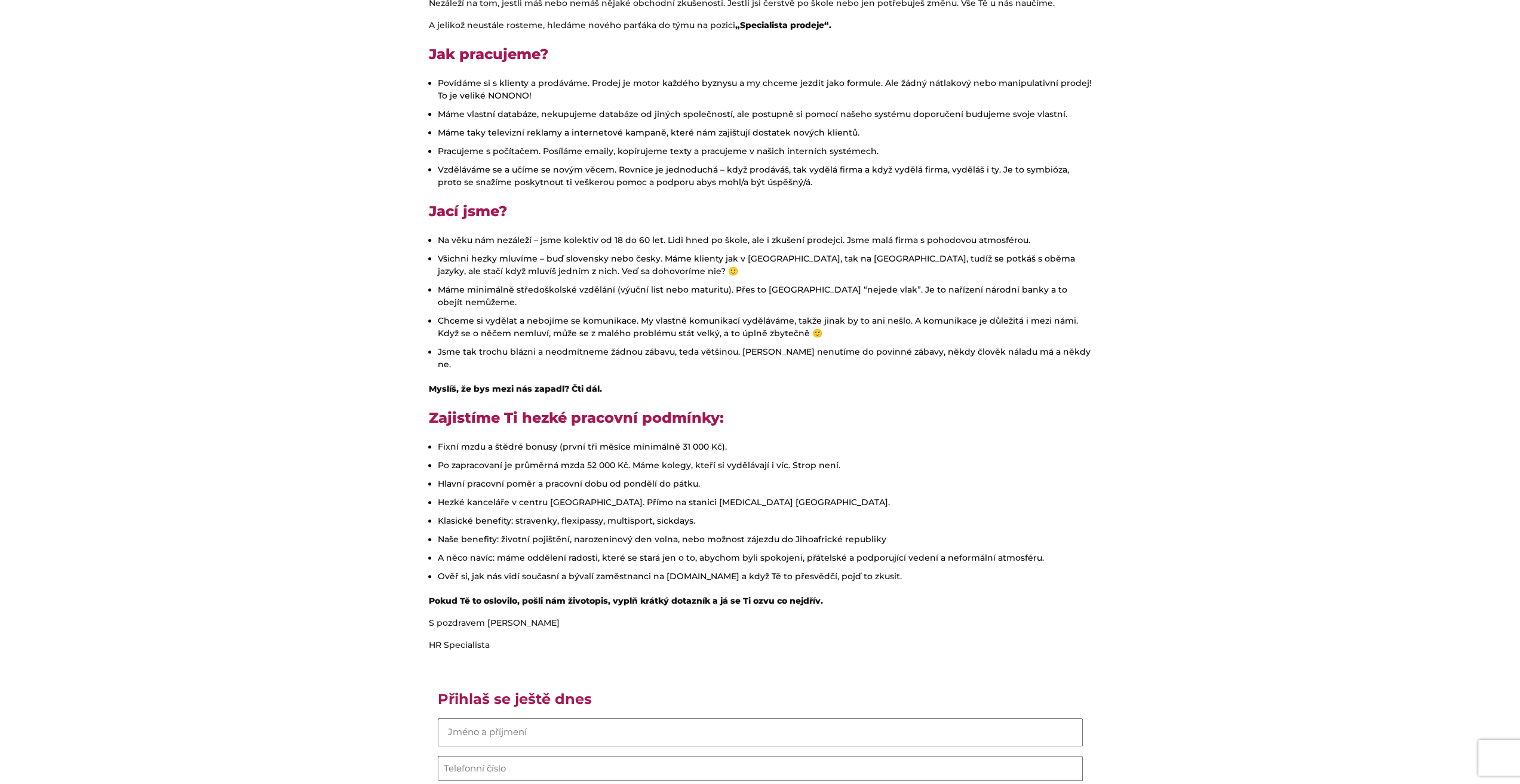
click at [730, 441] on li "Fixní mzdu a štědré bonusy (první tři měsíce minimálně 31 000 Kč)." at bounding box center [764, 447] width 654 height 13
drag, startPoint x: 727, startPoint y: 418, endPoint x: 719, endPoint y: 423, distance: 9.4
click at [726, 441] on li "Fixní mzdu a štědré bonusy (první tři měsíce minimálně 31 000 Kč)." at bounding box center [764, 447] width 654 height 13
click at [720, 477] on li "Hlavní pracovní poměr a pracovní dobu od pondělí do pátku." at bounding box center [764, 483] width 654 height 13
